Goal: Transaction & Acquisition: Purchase product/service

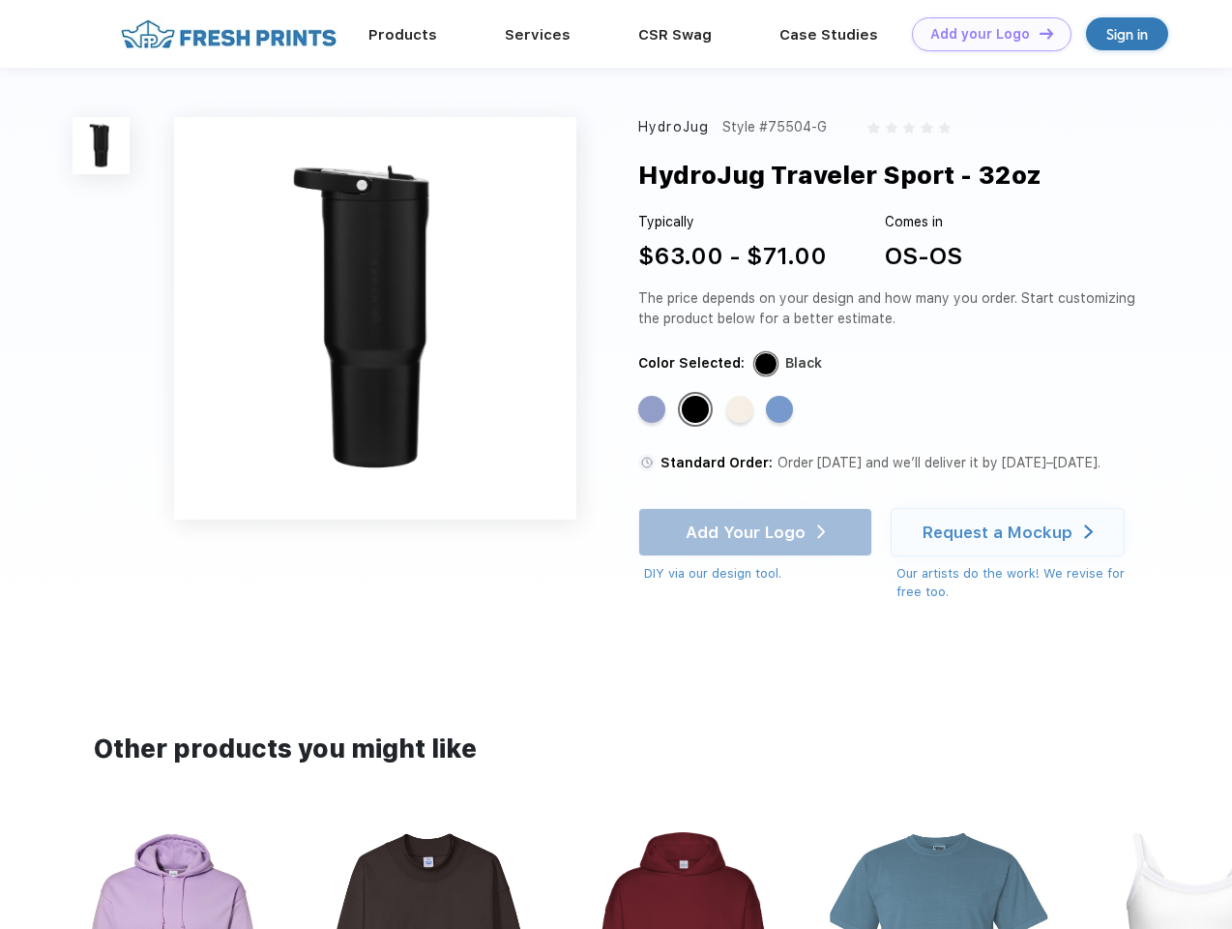
click at [985, 34] on link "Add your Logo Design Tool" at bounding box center [992, 34] width 160 height 34
click at [0, 0] on div "Design Tool" at bounding box center [0, 0] width 0 height 0
click at [1038, 33] on link "Add your Logo Design Tool" at bounding box center [992, 34] width 160 height 34
click at [102, 145] on img at bounding box center [101, 145] width 57 height 57
click at [654, 410] on div "Standard Color" at bounding box center [651, 409] width 27 height 27
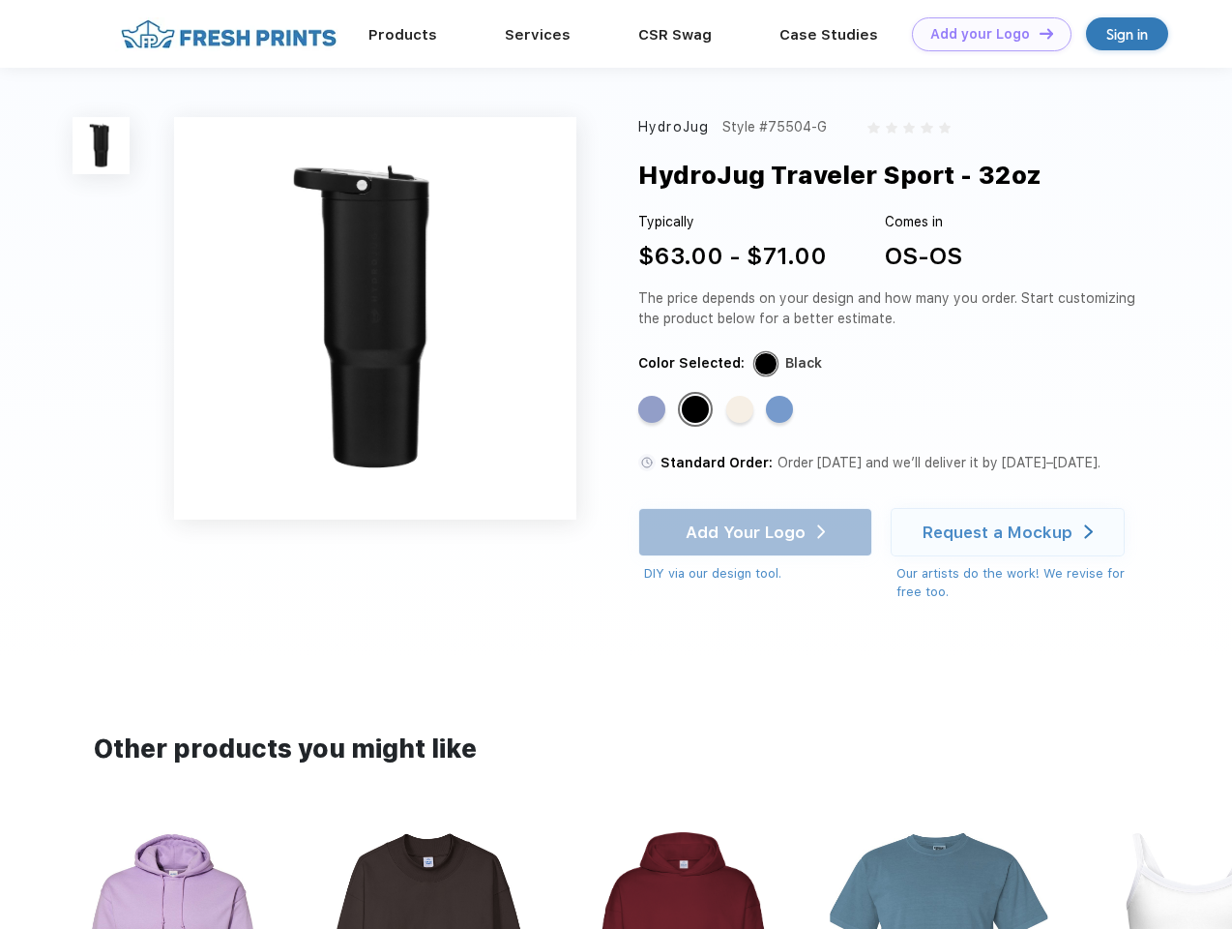
click at [697, 410] on div "Standard Color" at bounding box center [695, 409] width 27 height 27
click at [742, 410] on div "Standard Color" at bounding box center [739, 409] width 27 height 27
click at [782, 410] on div "Standard Color" at bounding box center [779, 409] width 27 height 27
click at [757, 532] on div "Add Your Logo DIY via our design tool. Ah shoot! This product isn't up in our d…" at bounding box center [755, 545] width 234 height 75
click at [1011, 532] on div "Request a Mockup" at bounding box center [998, 531] width 150 height 19
